Goal: Transaction & Acquisition: Purchase product/service

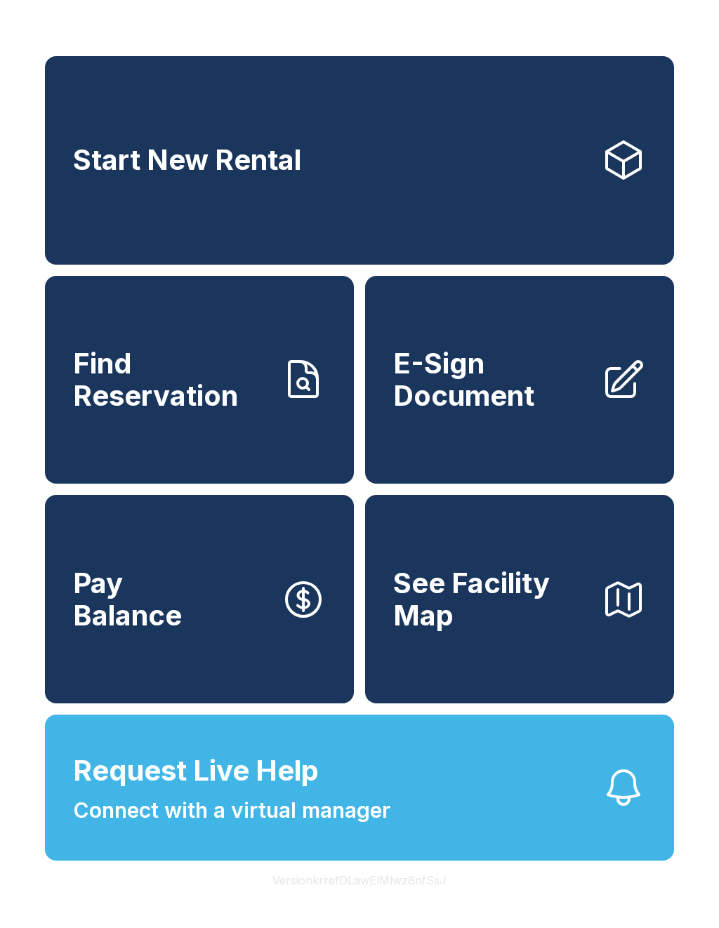
click at [279, 431] on link "Find Reservation" at bounding box center [199, 380] width 309 height 208
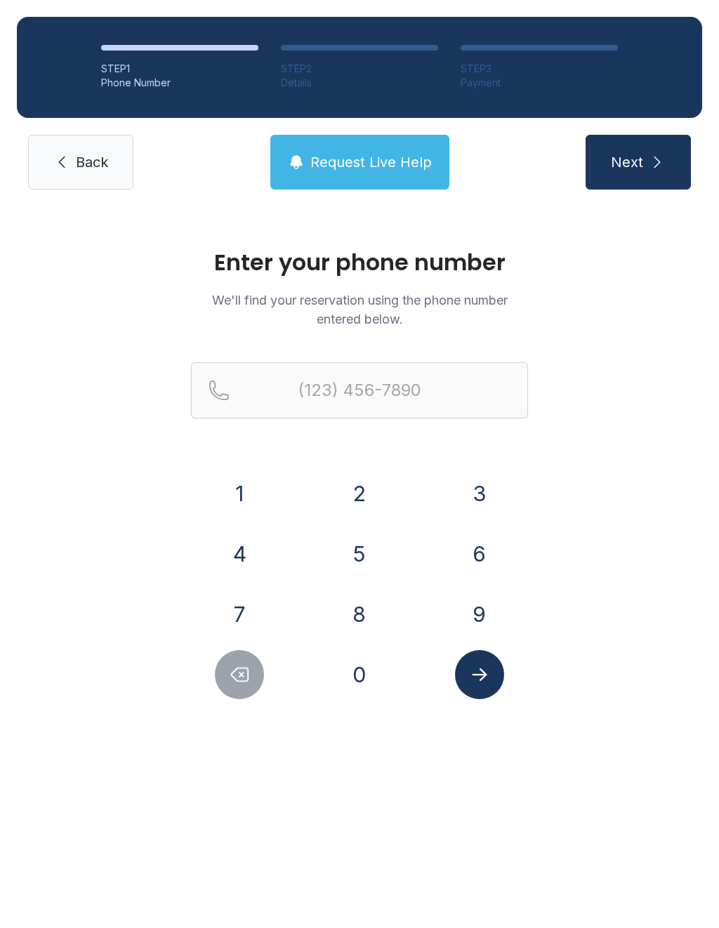
click at [101, 179] on link "Back" at bounding box center [80, 162] width 105 height 55
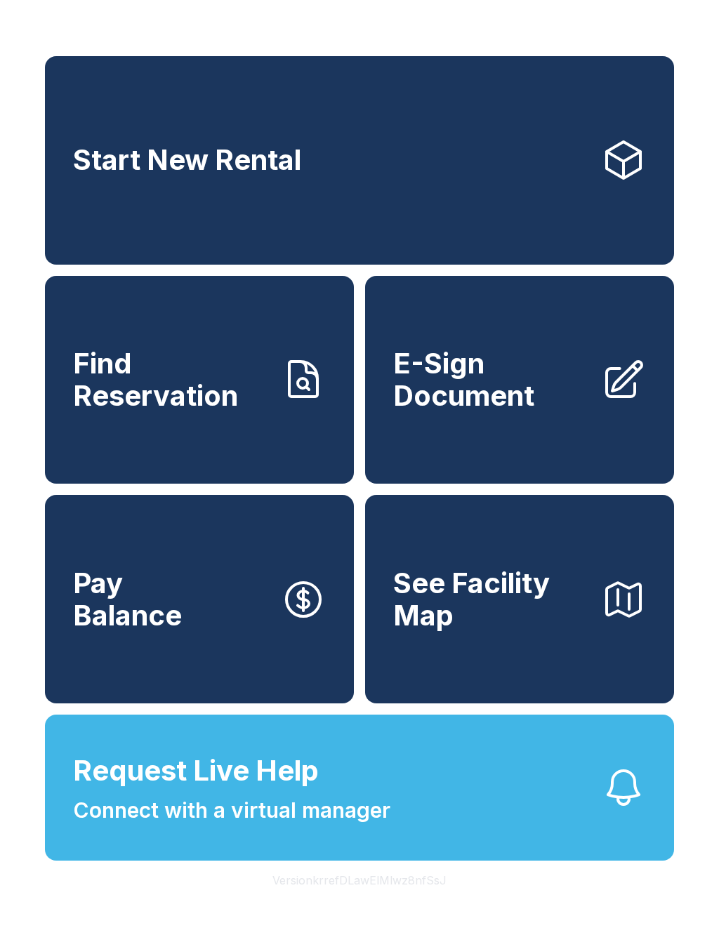
click at [219, 630] on button "Pay Balance" at bounding box center [199, 599] width 309 height 208
click at [205, 602] on button "Pay Balance" at bounding box center [199, 599] width 309 height 208
click at [204, 433] on link "Find Reservation" at bounding box center [199, 380] width 309 height 208
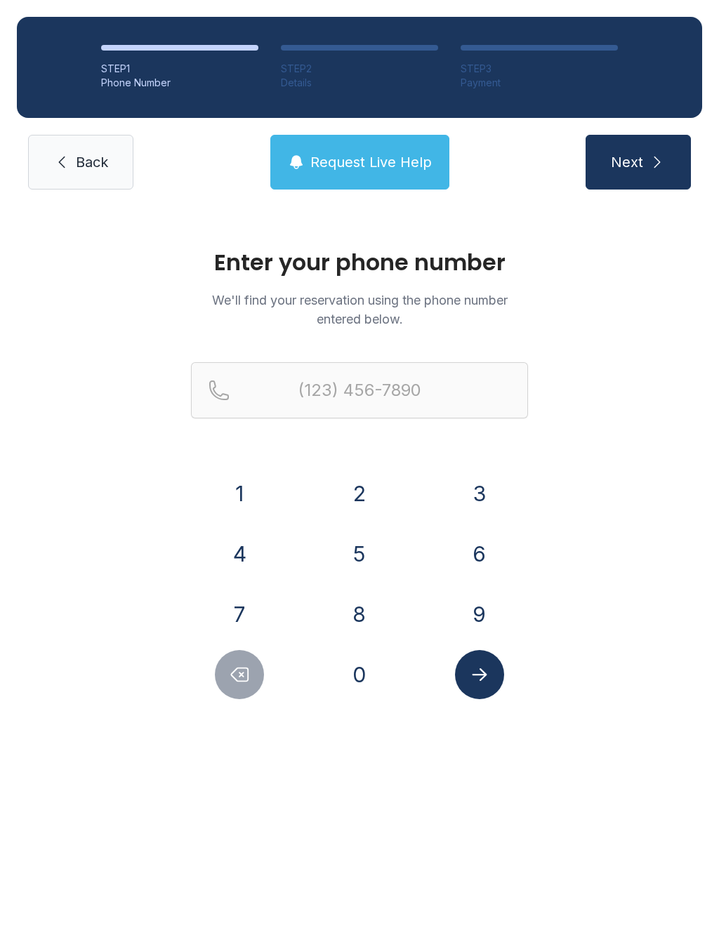
click at [108, 165] on span "Back" at bounding box center [92, 162] width 32 height 20
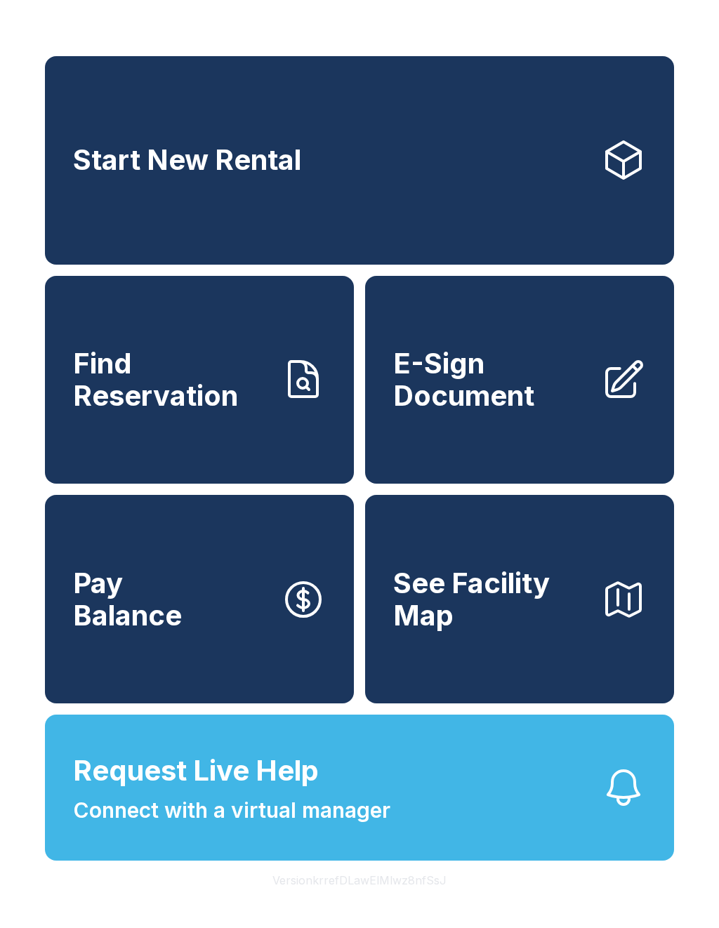
click at [510, 631] on span "See Facility Map" at bounding box center [491, 599] width 197 height 64
click at [489, 205] on link "Start New Rental" at bounding box center [359, 160] width 629 height 208
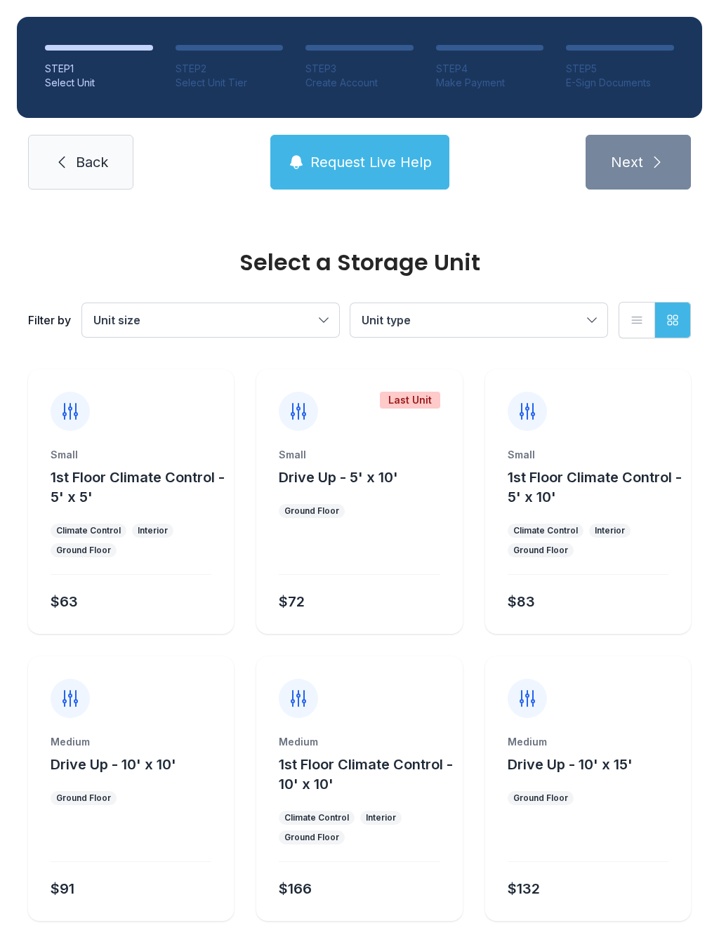
click at [95, 162] on span "Back" at bounding box center [92, 162] width 32 height 20
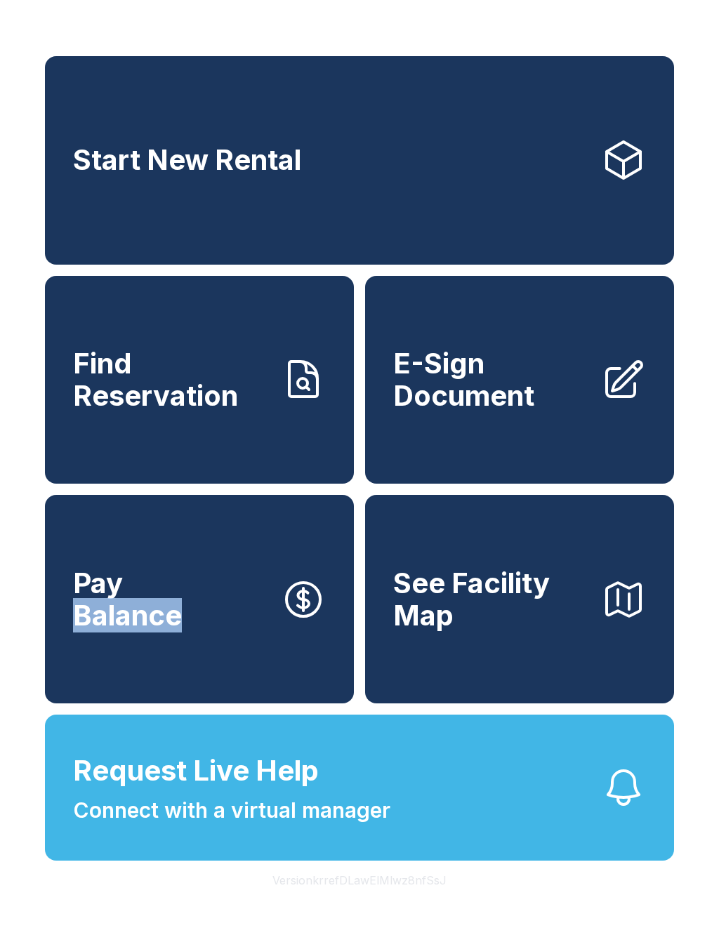
click at [239, 684] on button "Pay Balance" at bounding box center [199, 599] width 309 height 208
click at [248, 657] on button "Pay Balance" at bounding box center [199, 599] width 309 height 208
click at [219, 643] on button "Pay Balance" at bounding box center [199, 599] width 309 height 208
click at [176, 609] on span "Pay Balance" at bounding box center [127, 599] width 109 height 64
